Goal: Transaction & Acquisition: Purchase product/service

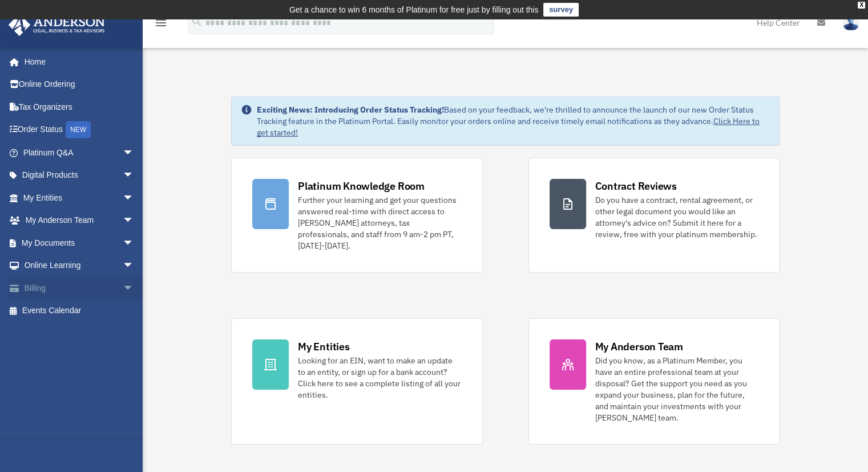
click at [123, 291] on span "arrow_drop_down" at bounding box center [134, 287] width 23 height 23
click at [77, 313] on link "$ Open Invoices" at bounding box center [83, 310] width 135 height 23
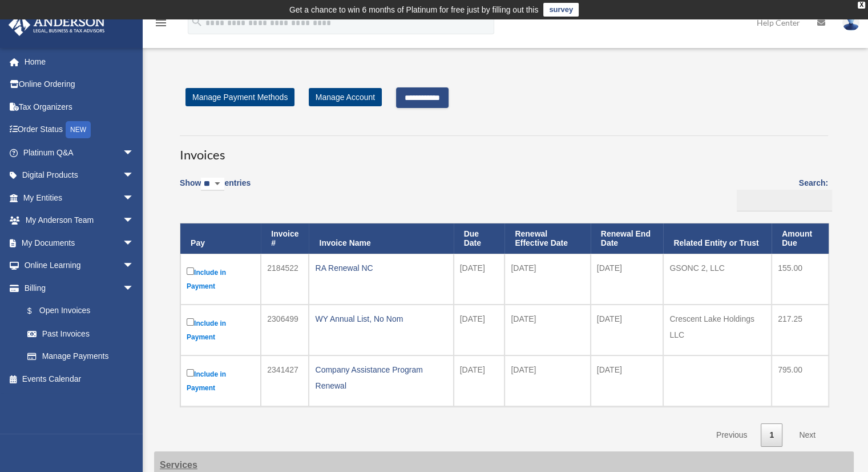
click at [436, 101] on input "**********" at bounding box center [422, 97] width 53 height 21
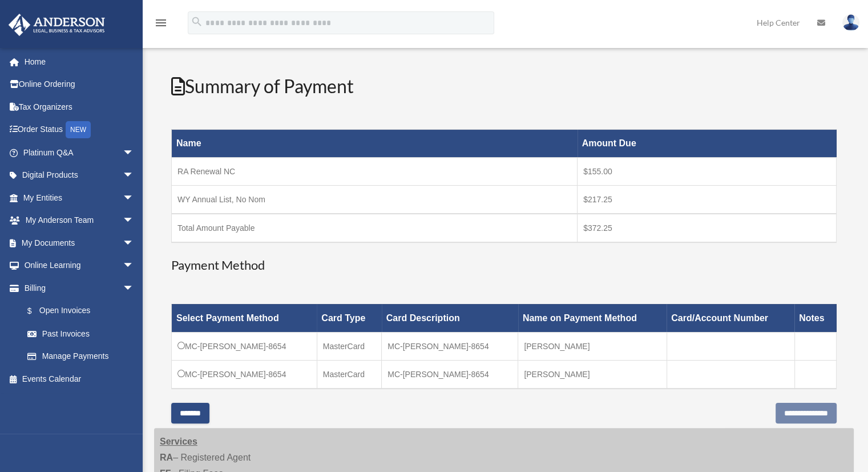
scroll to position [126, 0]
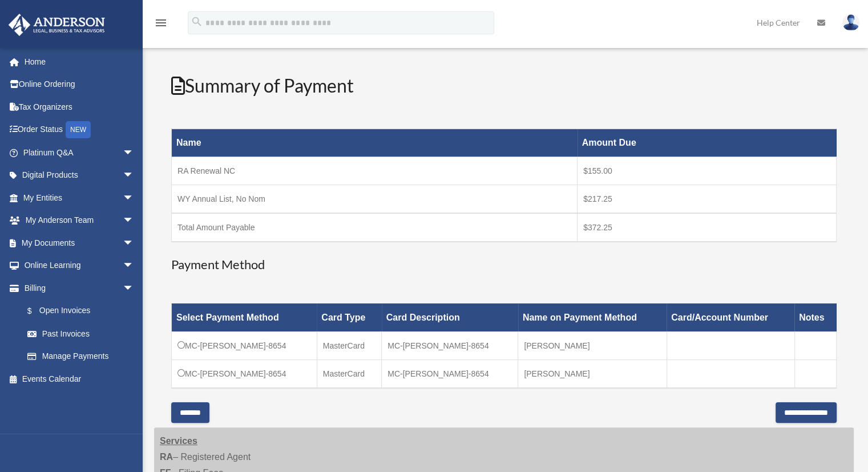
click at [797, 412] on iframe at bounding box center [803, 435] width 103 height 46
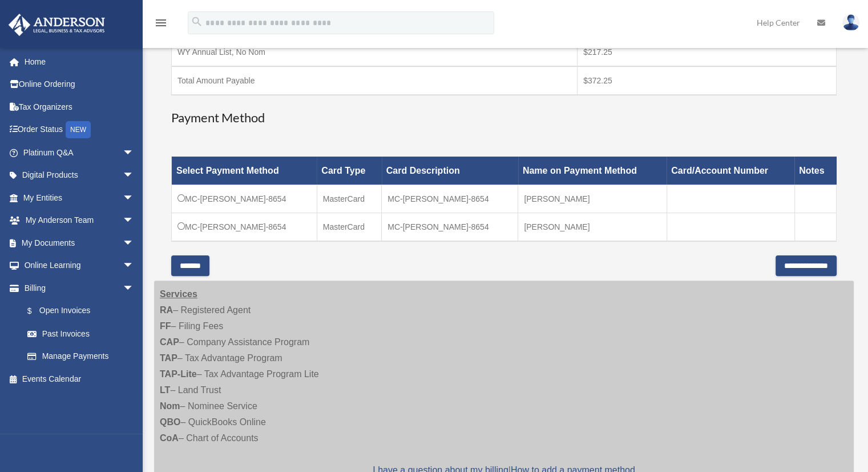
scroll to position [280, 0]
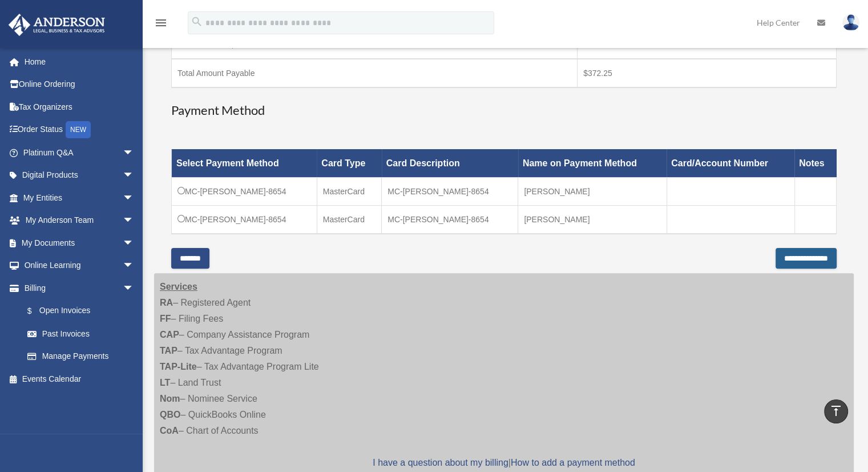
click at [815, 262] on input "**********" at bounding box center [806, 258] width 61 height 21
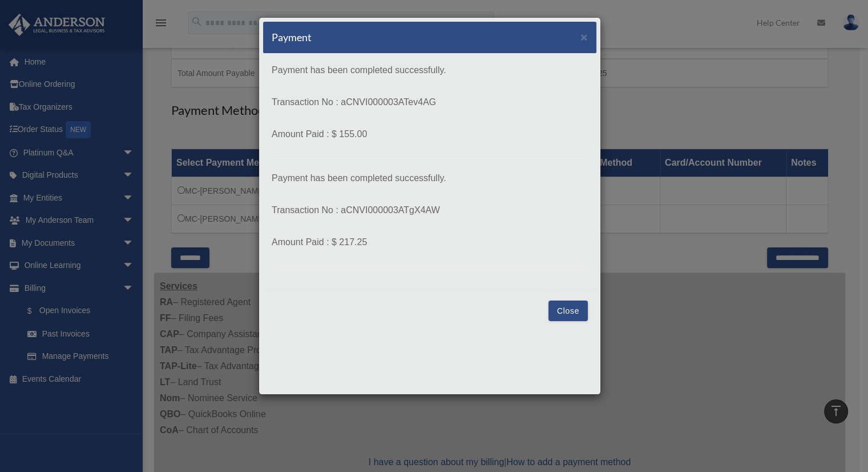
click at [562, 307] on button "Close" at bounding box center [568, 310] width 39 height 21
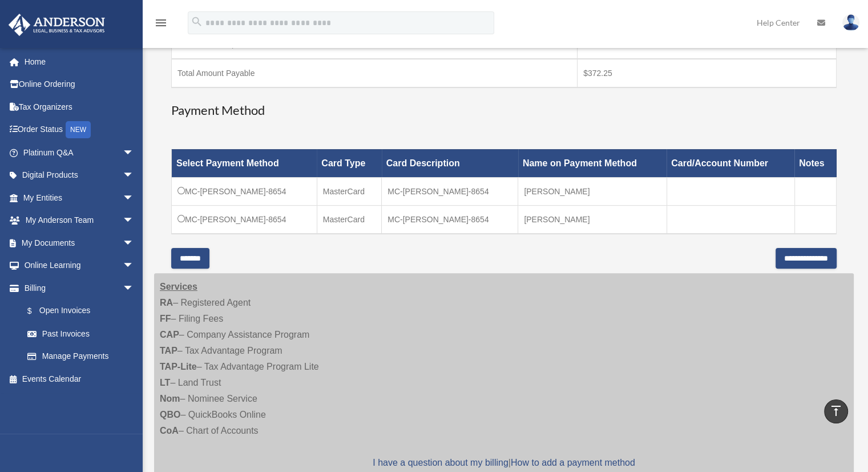
scroll to position [0, 0]
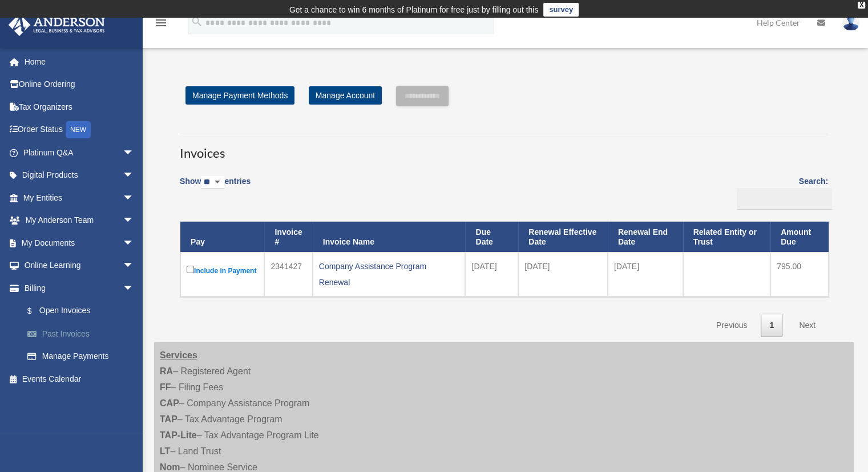
click at [65, 332] on link "Past Invoices" at bounding box center [83, 333] width 135 height 23
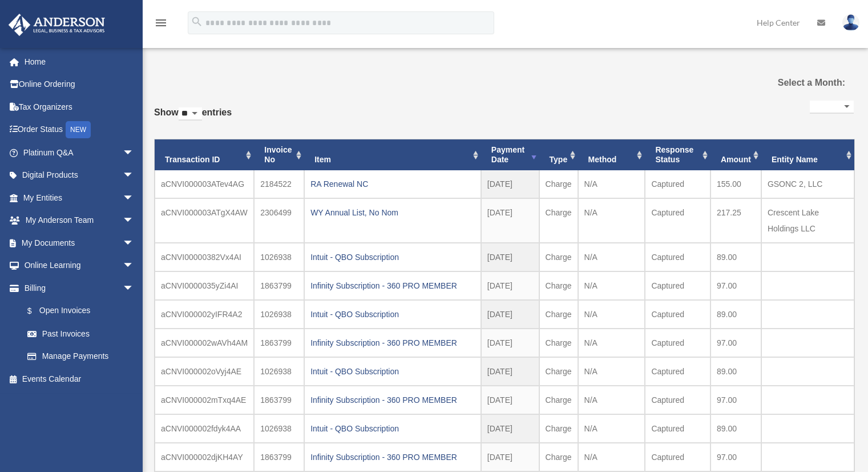
select select
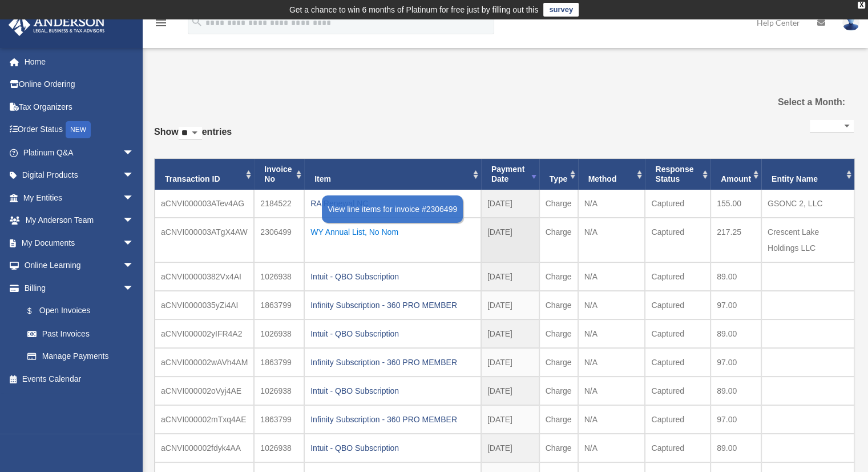
click at [385, 227] on div "WY Annual List, No Nom" at bounding box center [393, 232] width 164 height 16
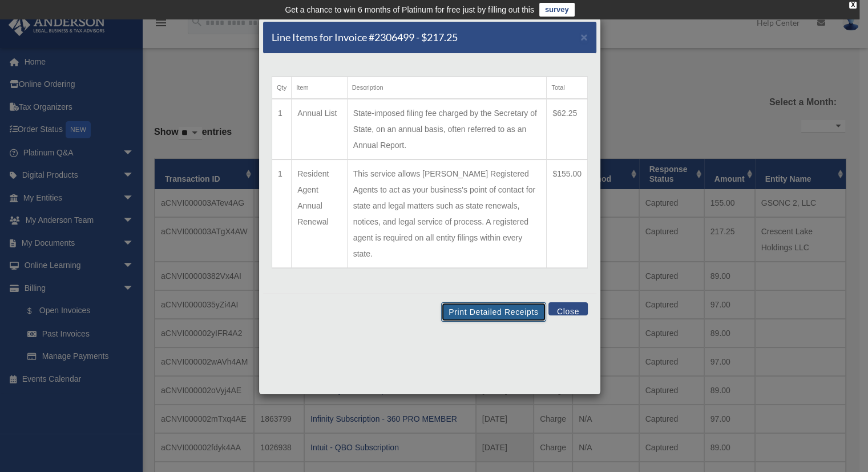
click at [497, 302] on button "Print Detailed Receipts" at bounding box center [493, 311] width 104 height 19
click at [583, 37] on span "×" at bounding box center [584, 36] width 7 height 13
